Goal: Task Accomplishment & Management: Manage account settings

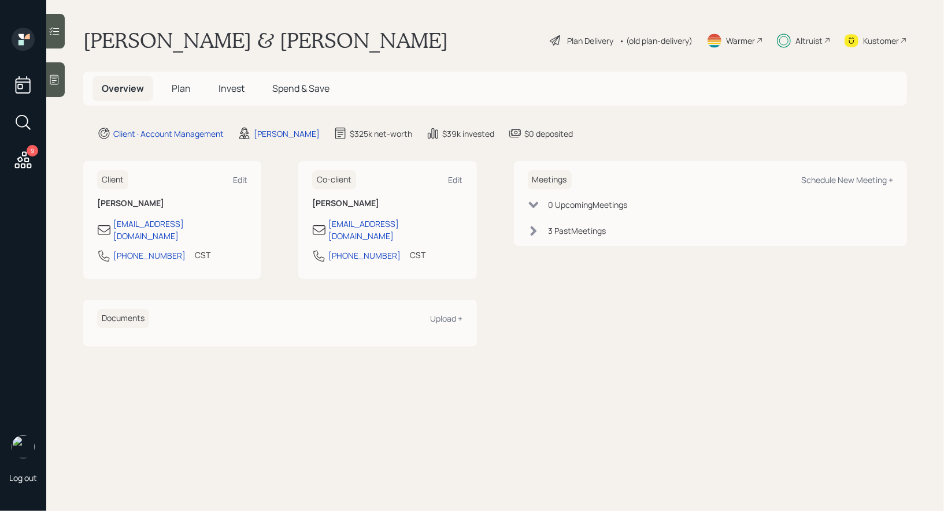
click at [232, 88] on span "Invest" at bounding box center [231, 88] width 26 height 13
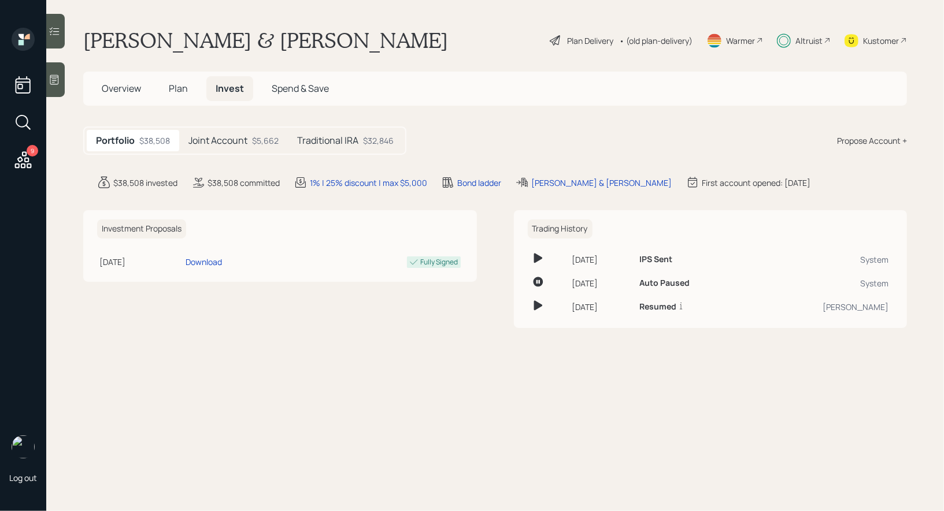
click at [229, 139] on h5 "Joint Account" at bounding box center [217, 140] width 59 height 11
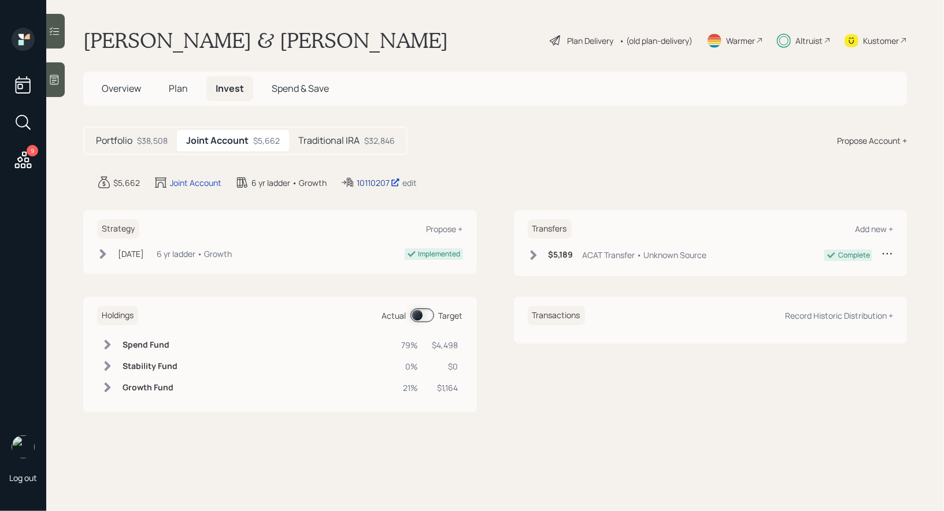
click at [369, 181] on div "10110207" at bounding box center [378, 183] width 43 height 12
